Goal: Information Seeking & Learning: Find specific page/section

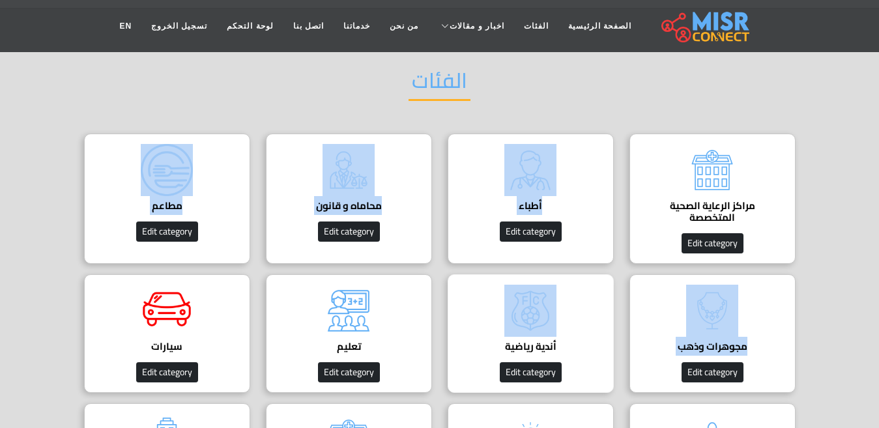
drag, startPoint x: 646, startPoint y: 273, endPoint x: 551, endPoint y: 266, distance: 95.4
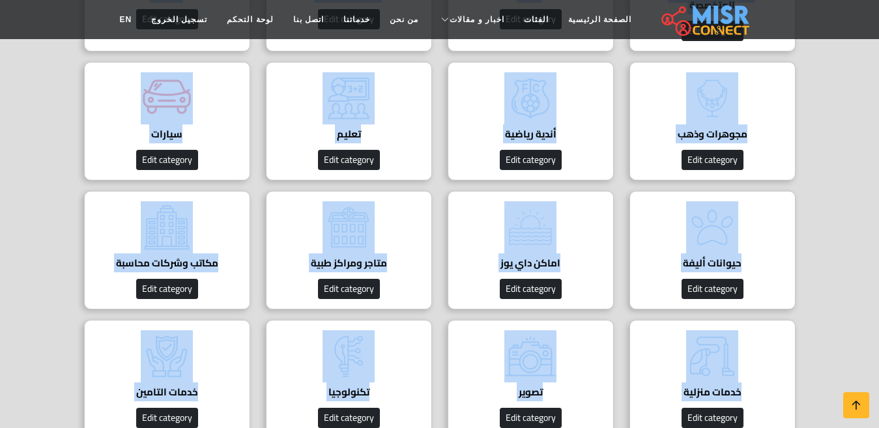
scroll to position [521, 0]
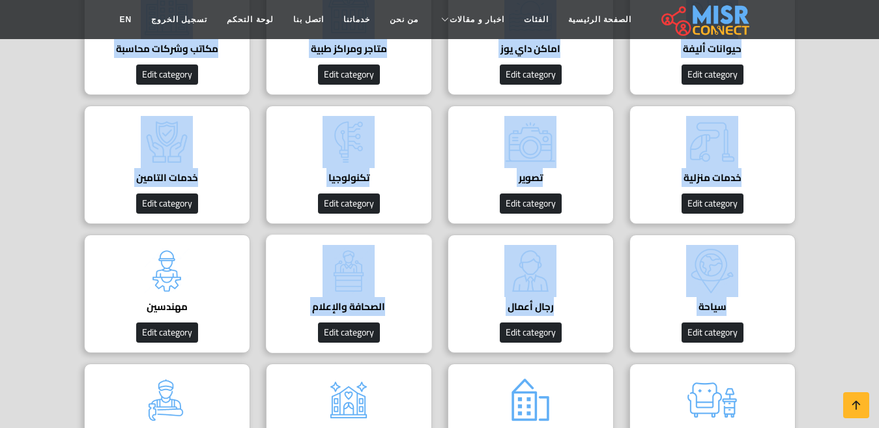
drag, startPoint x: 814, startPoint y: 233, endPoint x: 418, endPoint y: 337, distance: 408.9
click at [426, 340] on section "الفئات مراكز الرعاية الصحية المتخصصة Edit category أطباء دليل الأطباء في مصر | …" at bounding box center [439, 127] width 879 height 1090
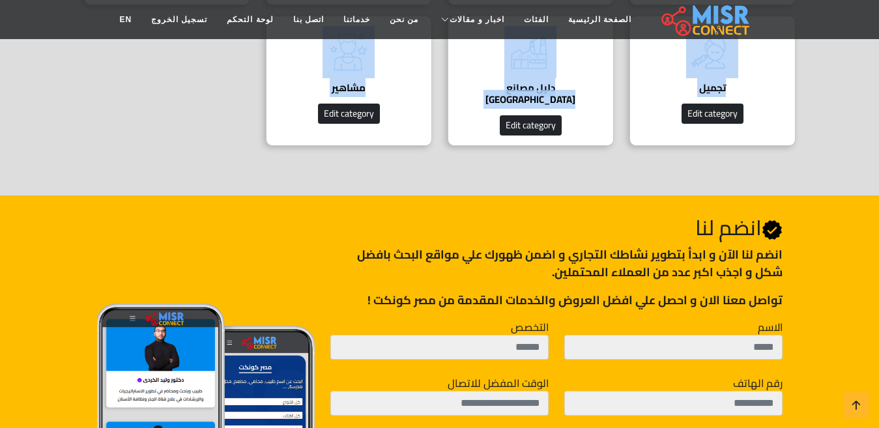
scroll to position [912, 0]
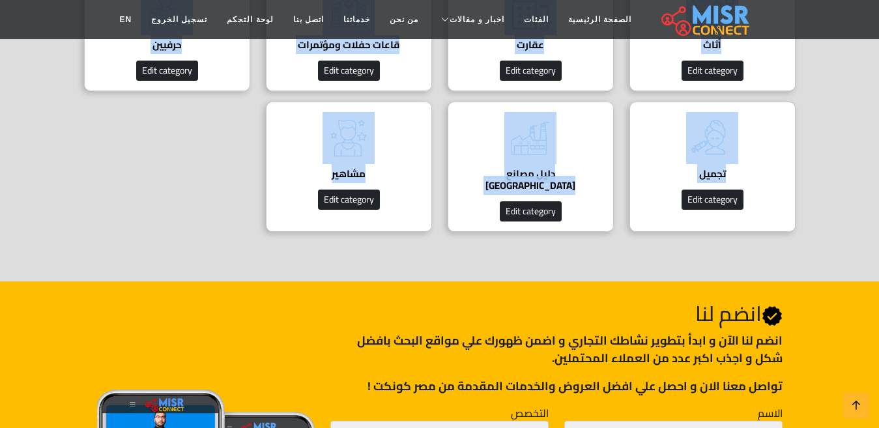
copy div "مراكز الرعاية الصحية المتخصصة Edit category أطباء دليل الأطباء في مصر | اعرف أح…"
drag, startPoint x: 809, startPoint y: 166, endPoint x: 258, endPoint y: 175, distance: 551.3
click at [258, 175] on link "مشاهير دليل مشاهير مصر Edit category" at bounding box center [349, 167] width 182 height 130
click at [540, 168] on h4 "دليل مصانع [GEOGRAPHIC_DATA]" at bounding box center [531, 179] width 126 height 23
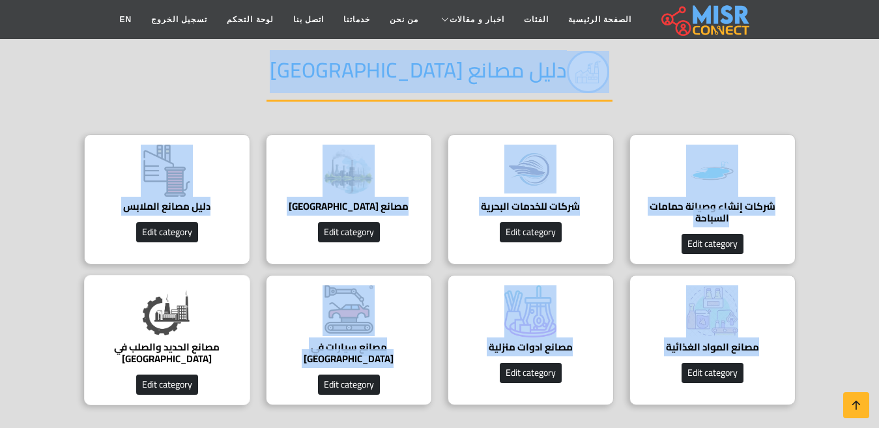
scroll to position [195, 0]
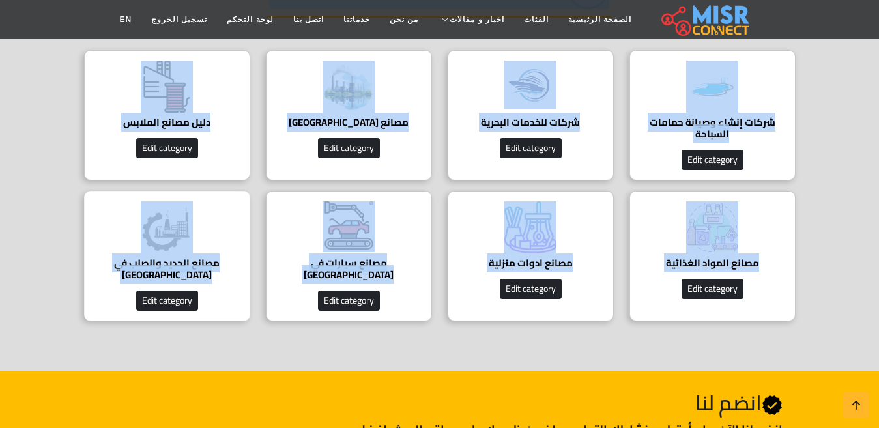
copy body "دليل مصانع مصر شركات إنشاء وصيانة حمامات السباحة شركات إنشاء وصيانة حمامات السب…"
drag, startPoint x: 547, startPoint y: 96, endPoint x: 98, endPoint y: 288, distance: 488.1
click at [98, 288] on div "دليل مصانع مصر شركات إنشاء وصيانة حمامات السباحة شركات إنشاء وصيانة حمامات السب…" at bounding box center [439, 139] width 743 height 384
click at [319, 314] on div "شركات إنشاء وصيانة حمامات السباحة شركات إنشاء وصيانة حمامات السباحة Edit catego…" at bounding box center [439, 190] width 727 height 281
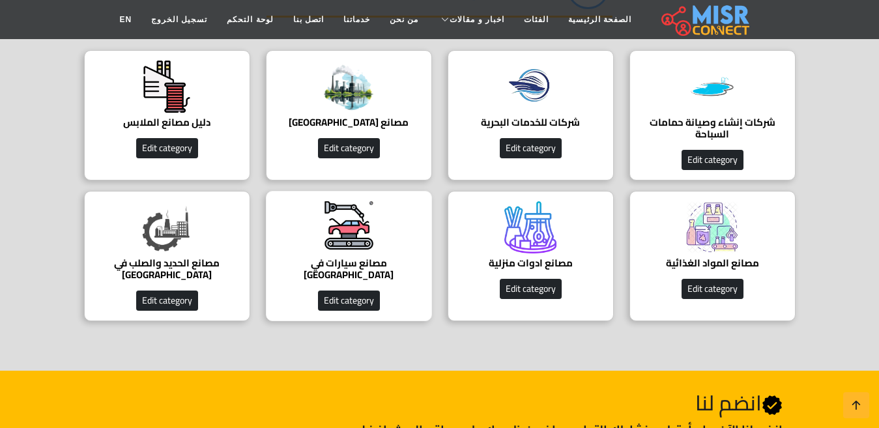
click at [339, 257] on h4 "مصانع سيارات في [GEOGRAPHIC_DATA]" at bounding box center [349, 268] width 126 height 23
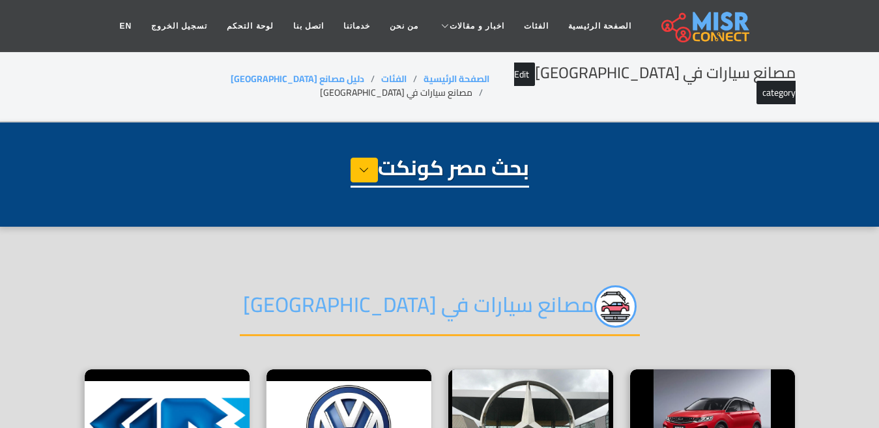
select select "**********"
click at [437, 295] on h2 "مصانع سيارات في [GEOGRAPHIC_DATA]" at bounding box center [440, 310] width 400 height 51
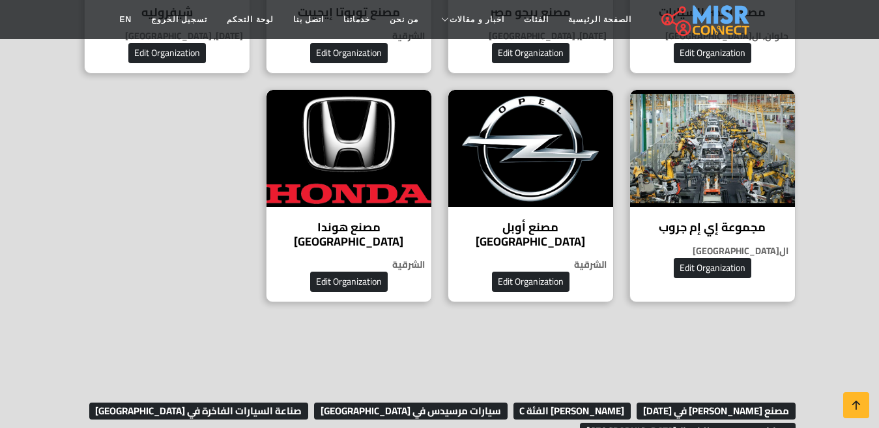
scroll to position [977, 0]
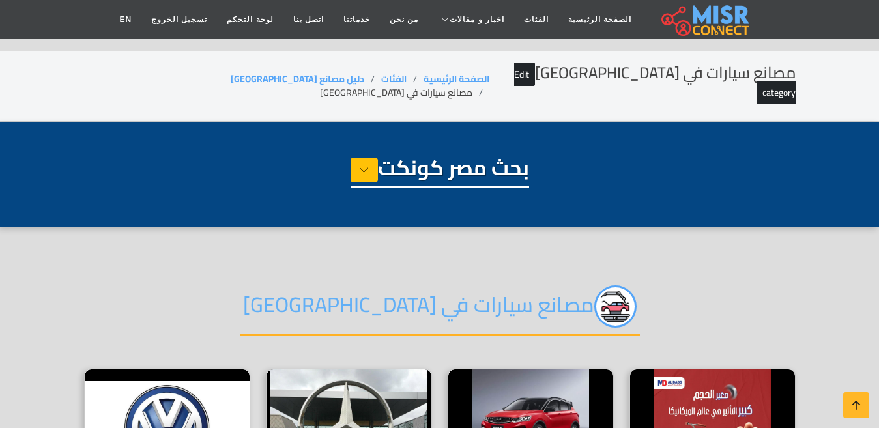
select select "**********"
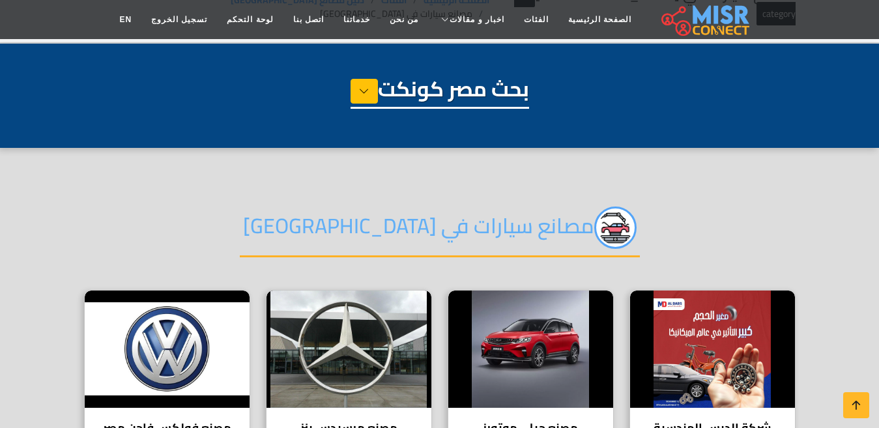
scroll to position [144, 0]
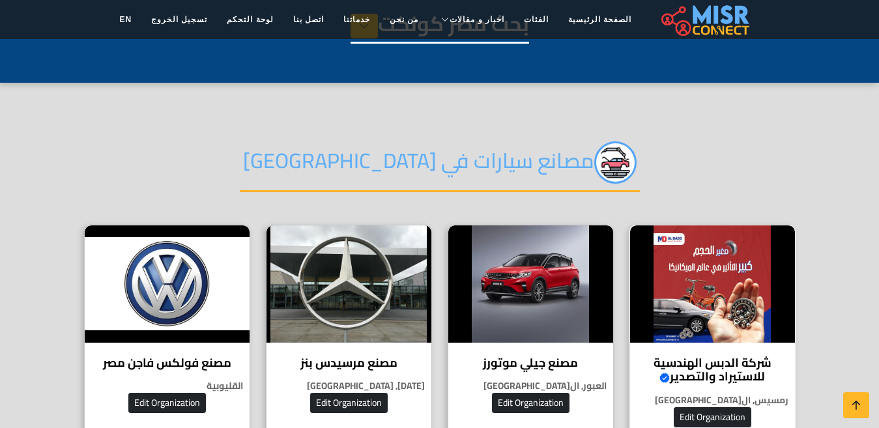
click at [736, 238] on img at bounding box center [712, 283] width 165 height 117
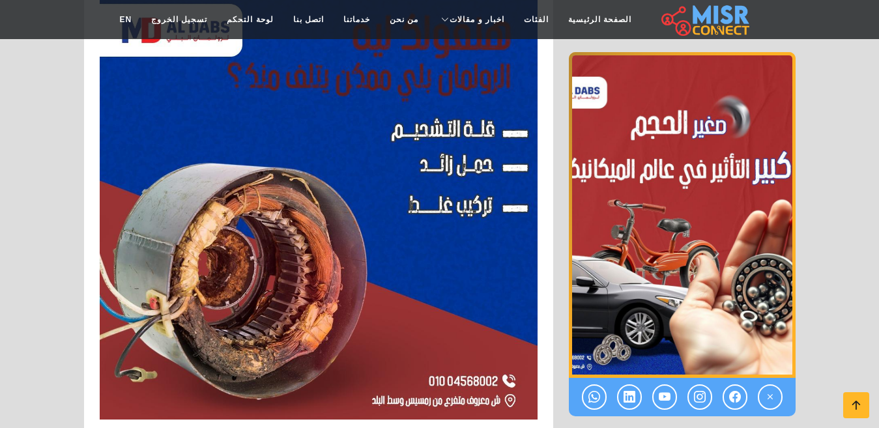
scroll to position [1577, 0]
